Goal: Information Seeking & Learning: Check status

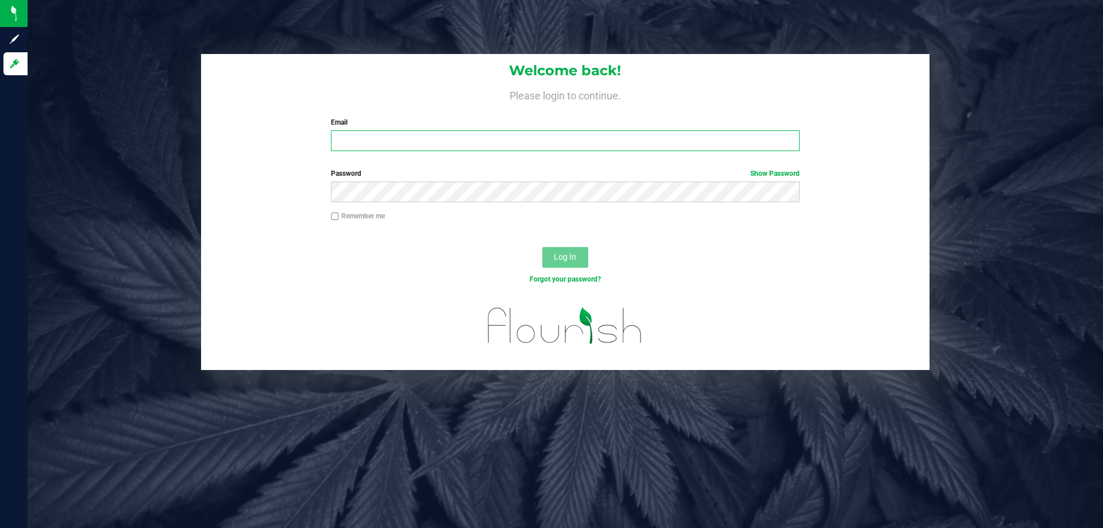
click at [487, 147] on input "Email" at bounding box center [565, 140] width 468 height 21
type input "[EMAIL_ADDRESS][DOMAIN_NAME]"
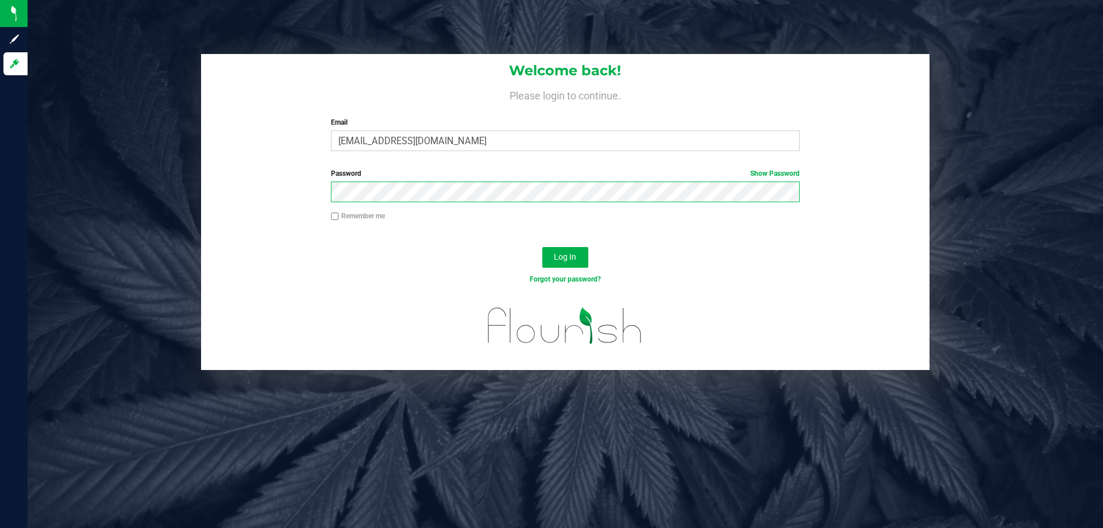
click at [542, 247] on button "Log In" at bounding box center [565, 257] width 46 height 21
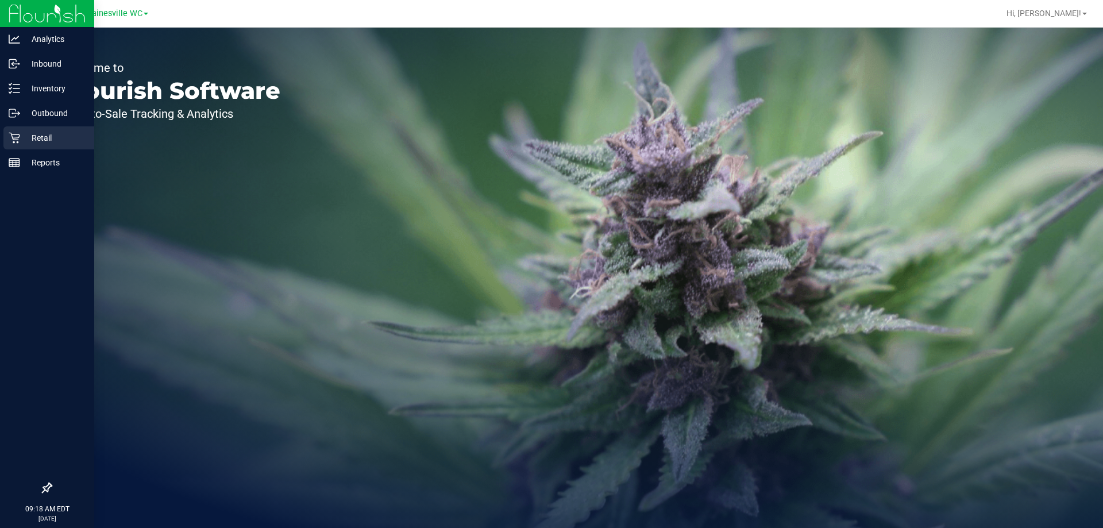
click at [25, 139] on p "Retail" at bounding box center [54, 138] width 69 height 14
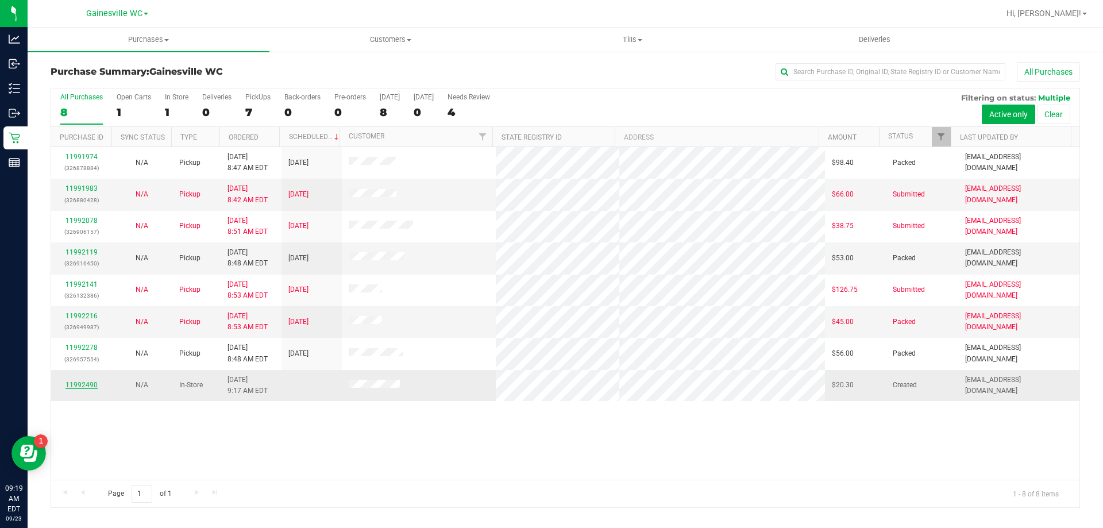
click at [86, 383] on link "11992490" at bounding box center [82, 385] width 32 height 8
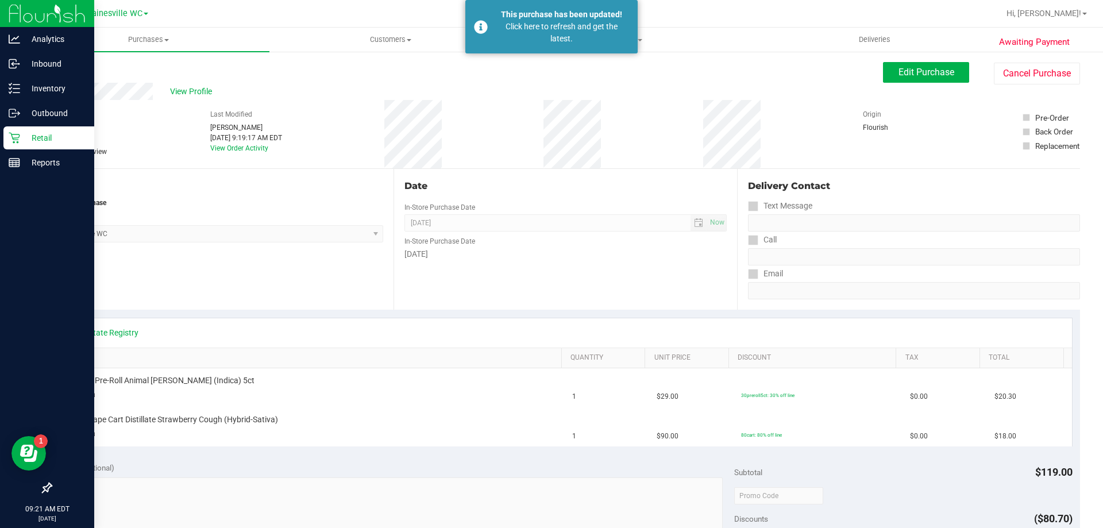
click at [42, 137] on p "Retail" at bounding box center [54, 138] width 69 height 14
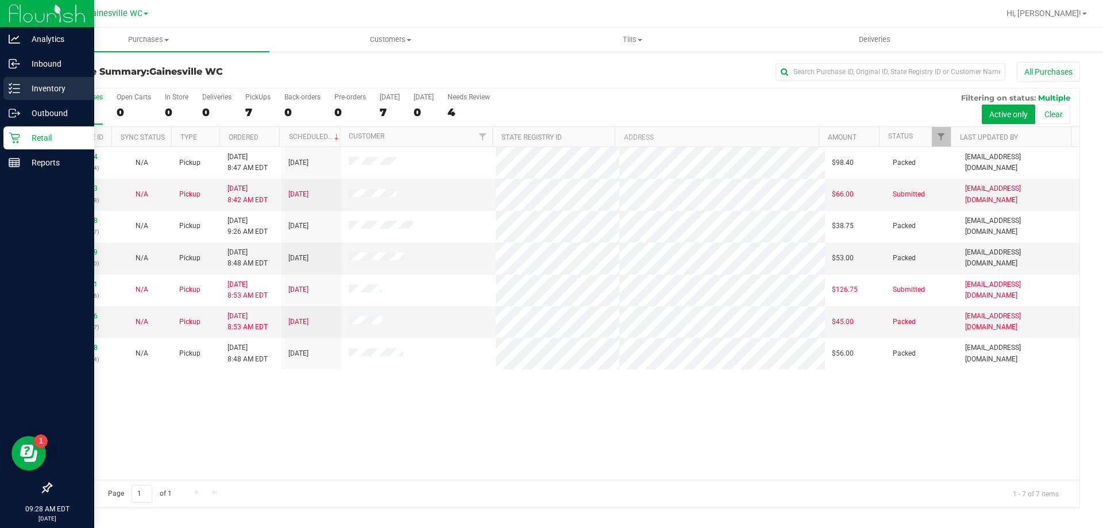
click at [34, 93] on p "Inventory" at bounding box center [54, 89] width 69 height 14
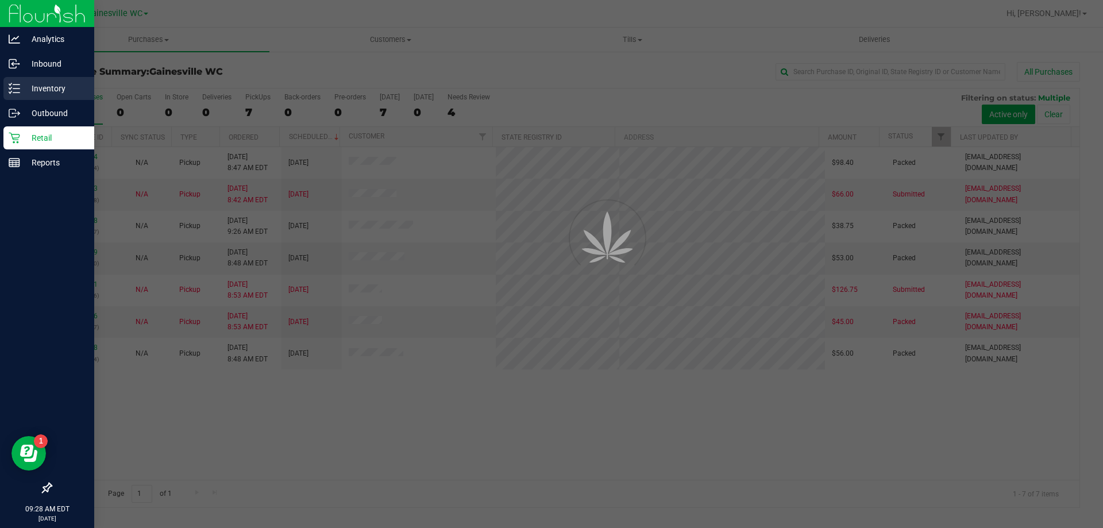
click at [41, 92] on p "Inventory" at bounding box center [54, 89] width 69 height 14
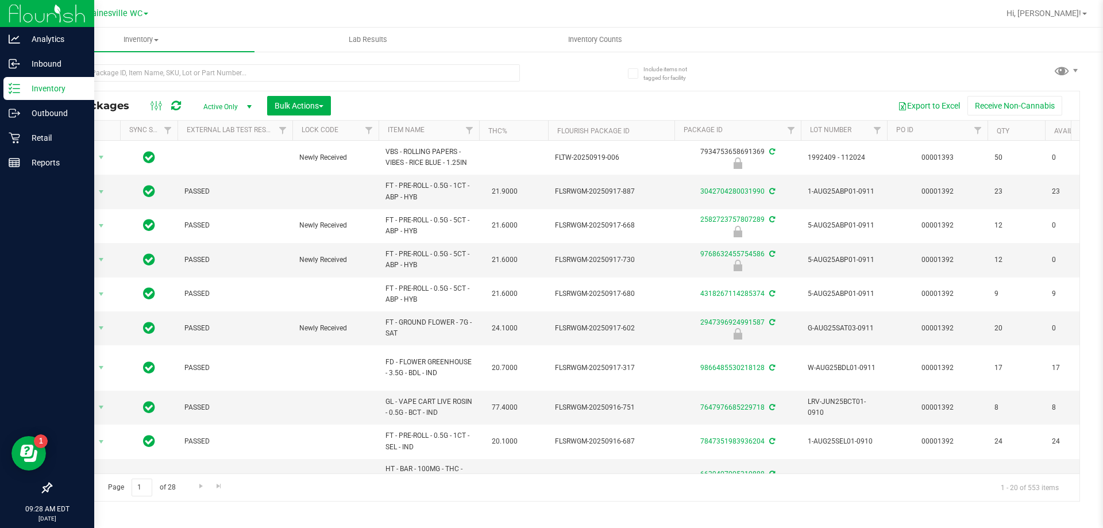
click at [233, 106] on span "Active Only" at bounding box center [225, 107] width 63 height 16
click at [214, 178] on li "All" at bounding box center [225, 176] width 62 height 17
click at [203, 76] on input "text" at bounding box center [285, 72] width 469 height 17
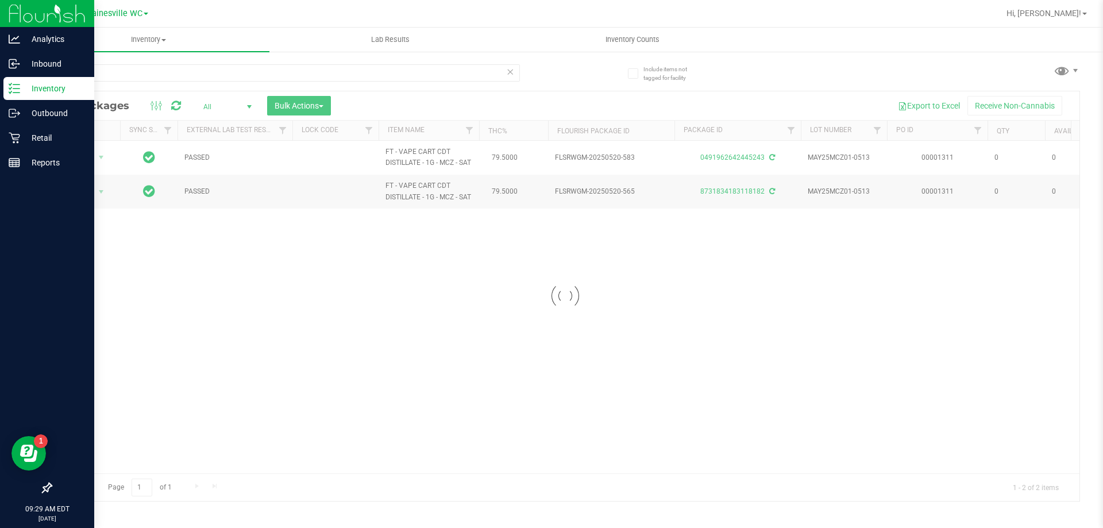
drag, startPoint x: 267, startPoint y: 467, endPoint x: 307, endPoint y: 466, distance: 40.2
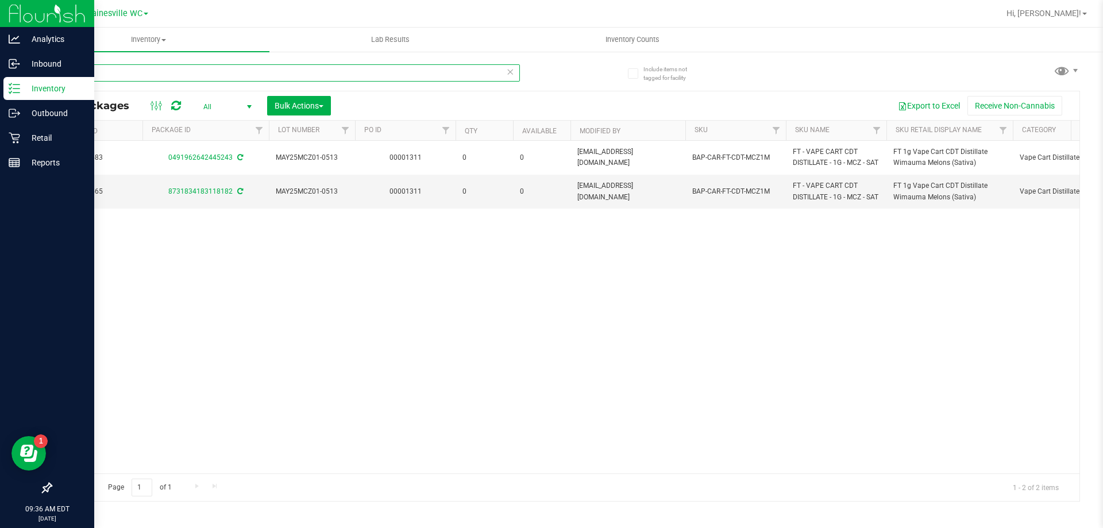
drag, startPoint x: 115, startPoint y: 74, endPoint x: 212, endPoint y: 71, distance: 97.2
click at [2, 70] on div "Analytics Inbound Inventory Outbound Retail Reports 09:36 AM EDT [DATE] 09/23 G…" at bounding box center [551, 264] width 1103 height 528
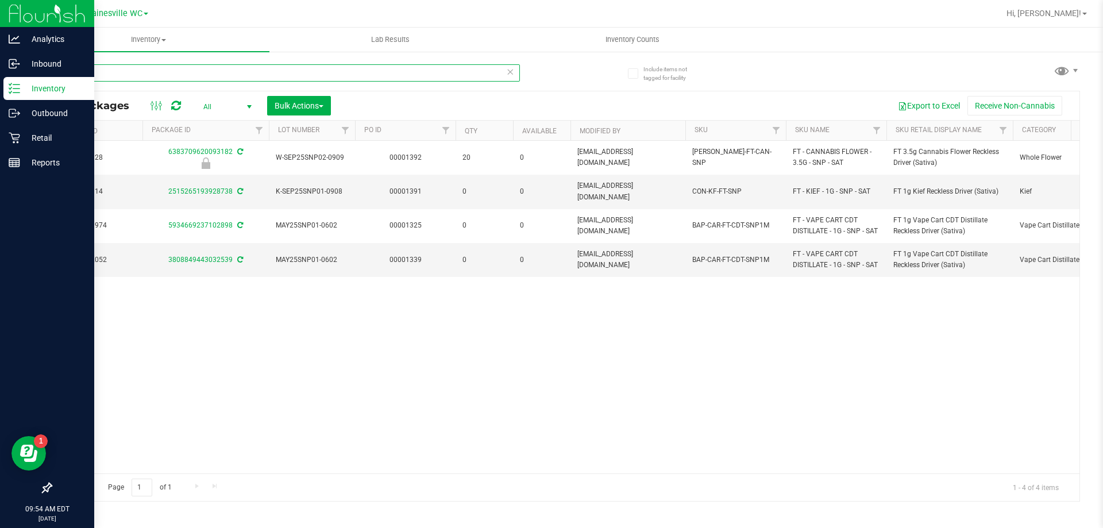
type input "s"
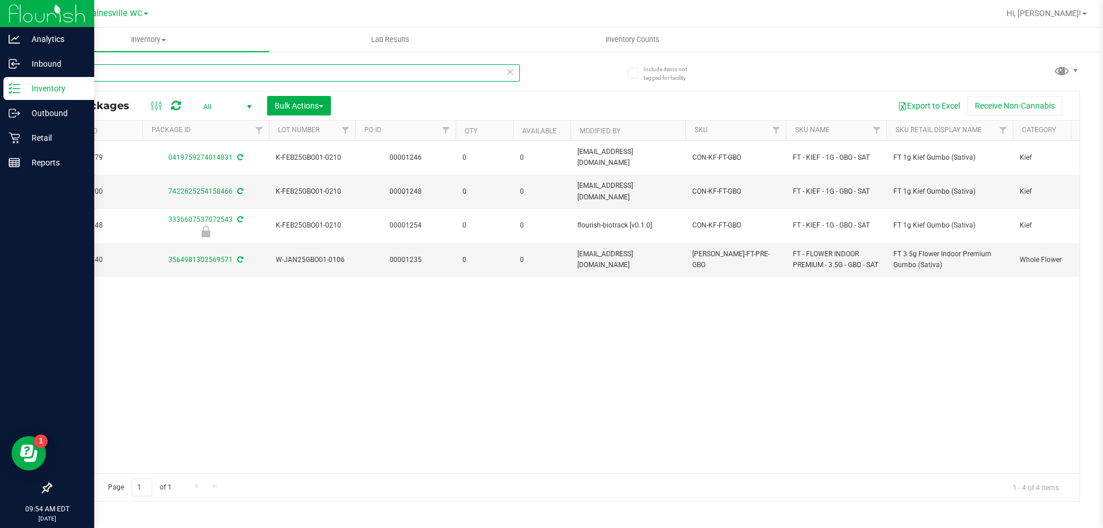
type input "gbo"
